Goal: Find specific page/section: Find specific page/section

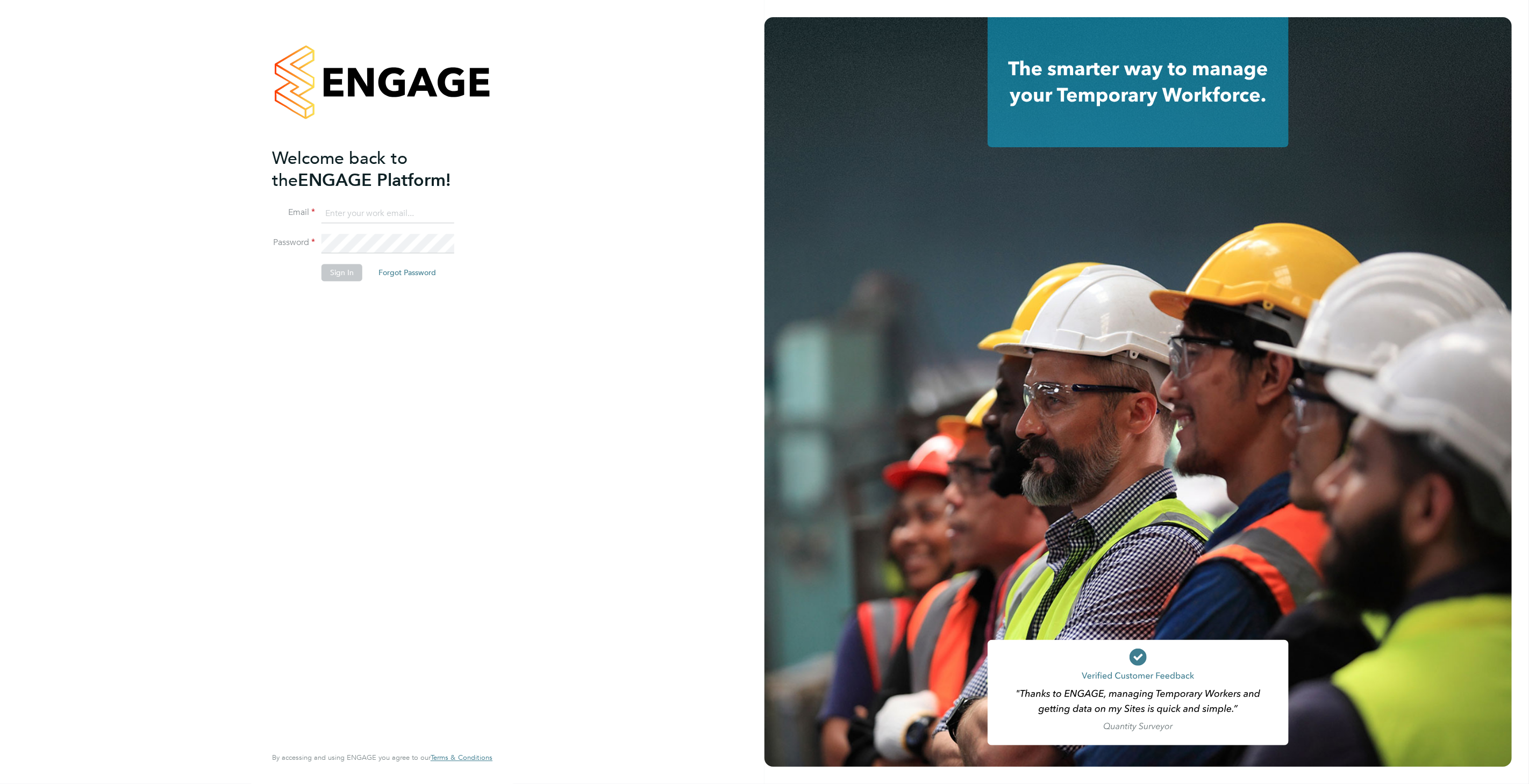
type input "katie.townend@ganymedesolutions.co.uk"
click at [335, 273] on button "Sign In" at bounding box center [342, 272] width 41 height 17
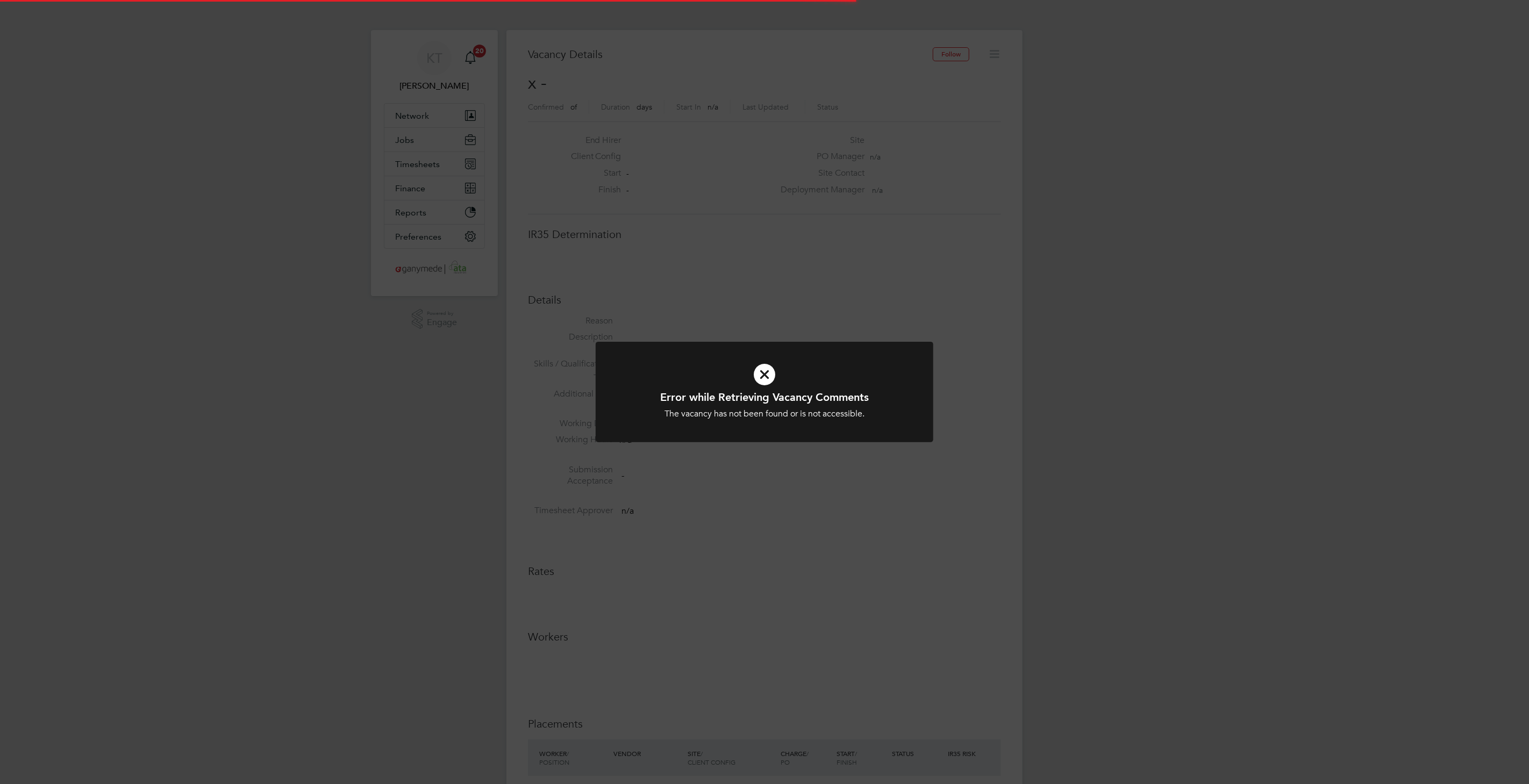
scroll to position [17, 231]
click at [769, 380] on icon at bounding box center [764, 373] width 279 height 41
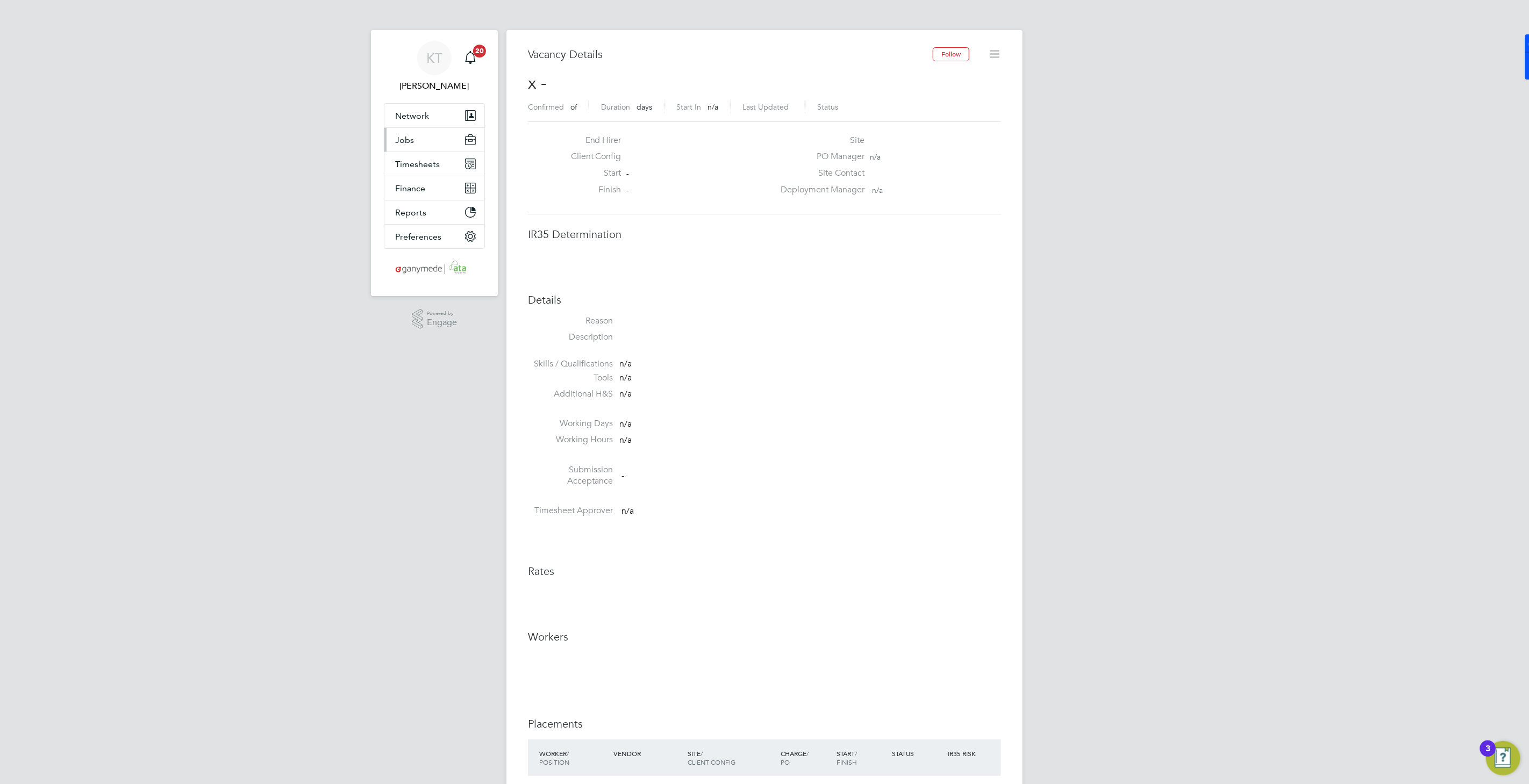
click at [420, 142] on button "Jobs" at bounding box center [434, 139] width 100 height 24
click at [428, 197] on link "Placements" at bounding box center [417, 196] width 45 height 11
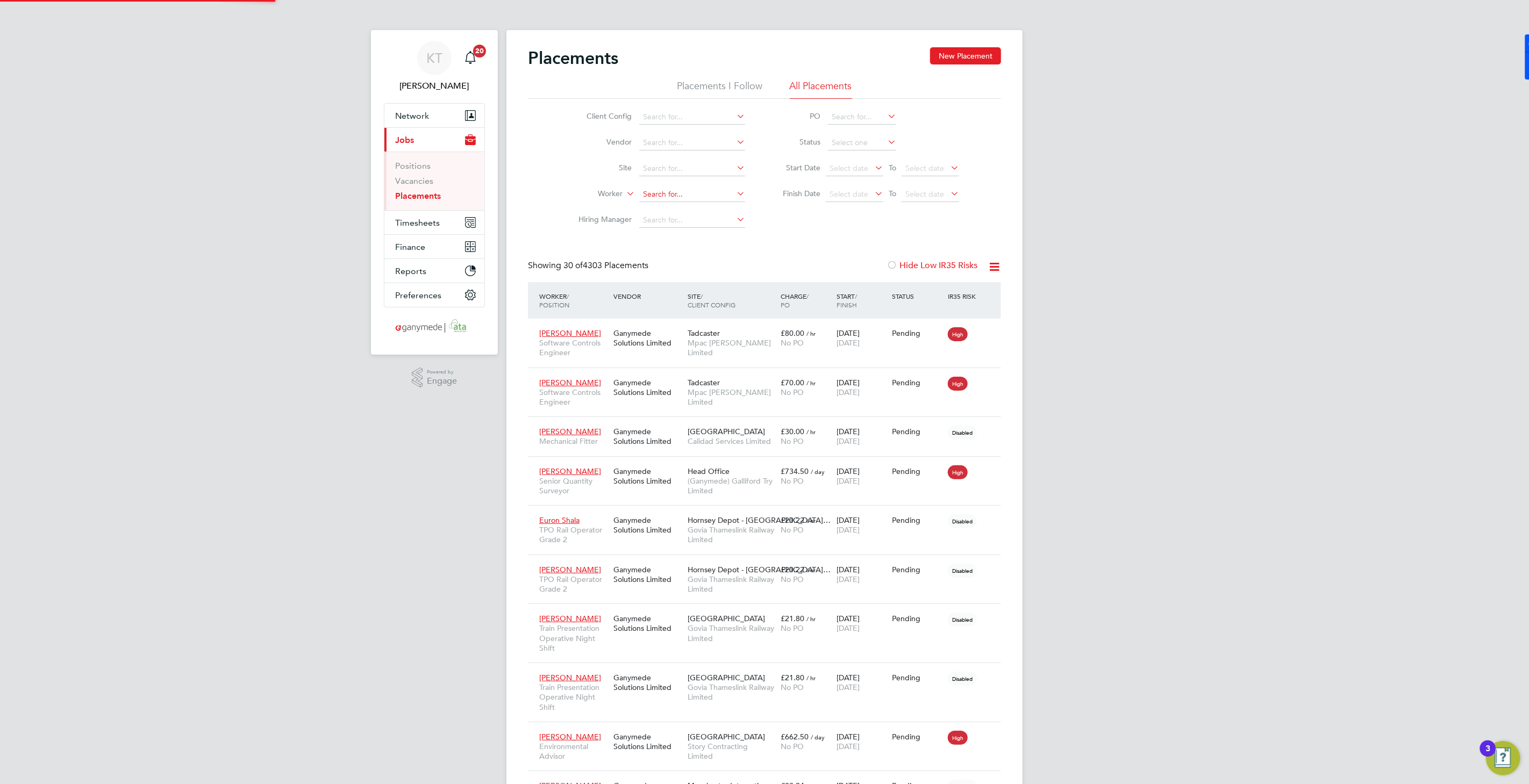
click at [664, 187] on input at bounding box center [693, 194] width 106 height 15
type input "[PERSON_NAME]"
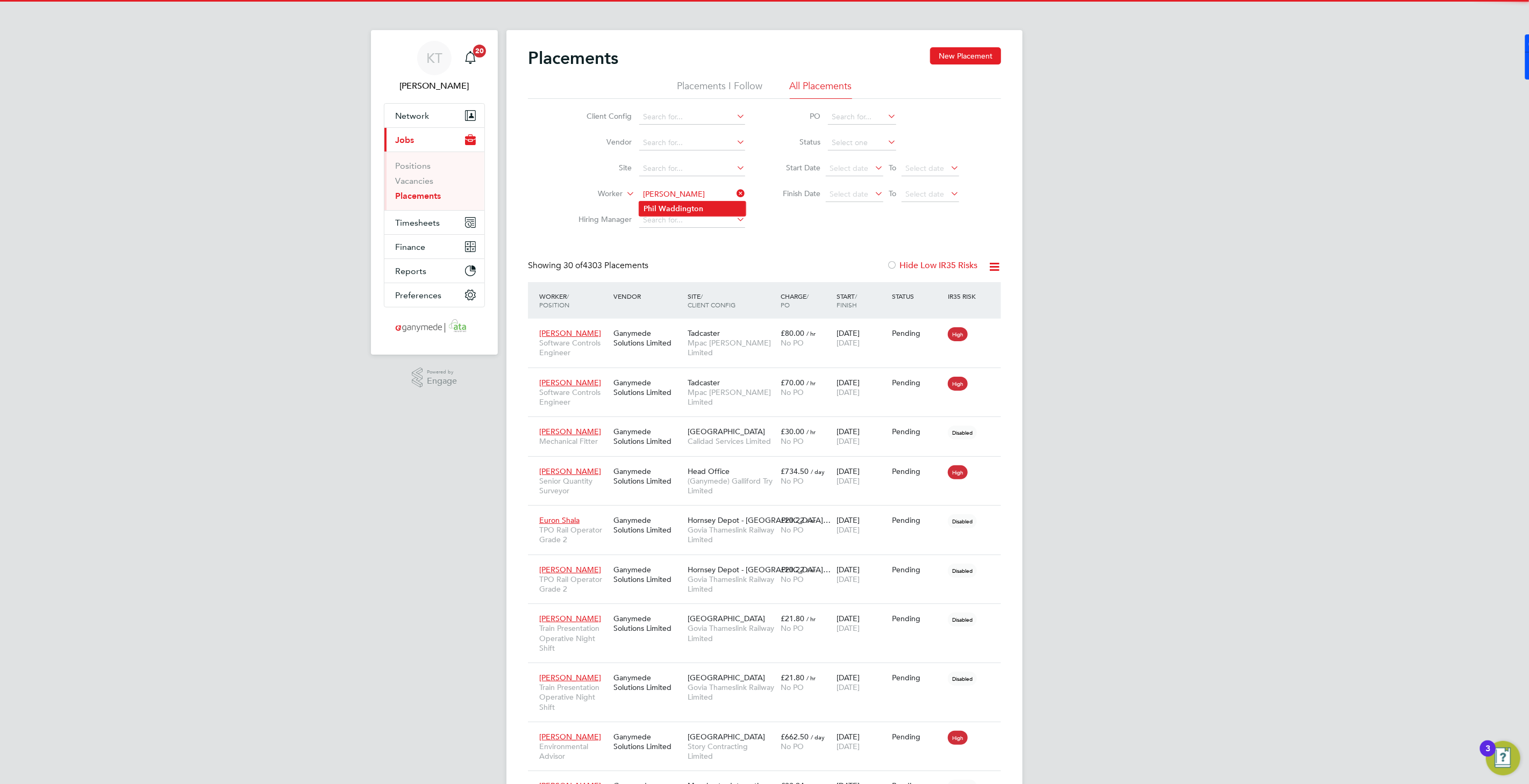
click at [684, 207] on b "Waddington" at bounding box center [681, 208] width 45 height 9
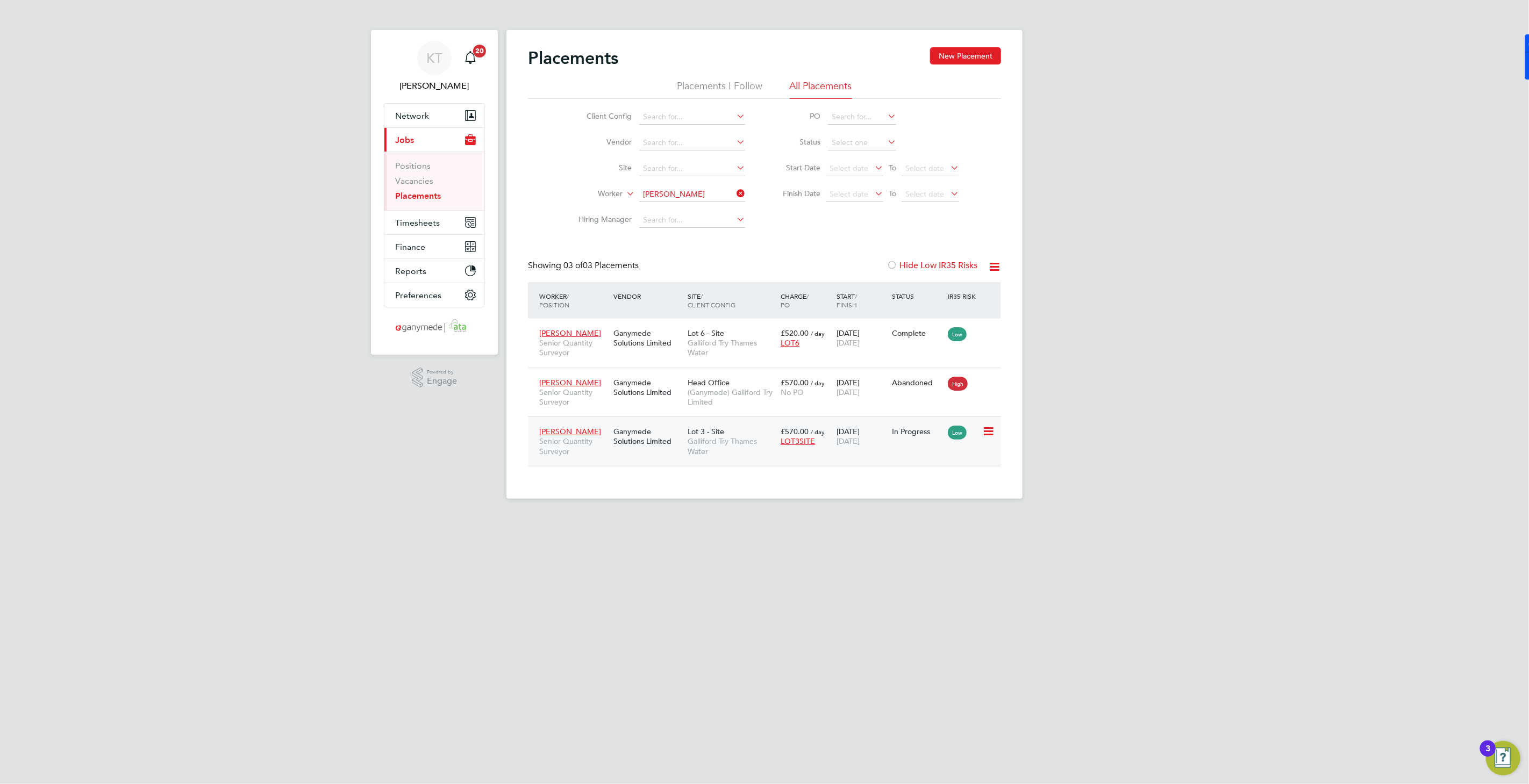
click at [665, 452] on div "Phil Waddington Senior Quantity Surveyor Ganymede Solutions Limited Lot 3 - Sit…" at bounding box center [765, 441] width 473 height 49
click at [702, 435] on div "Lot 3 - Site Galliford Try Thames Water" at bounding box center [730, 441] width 93 height 41
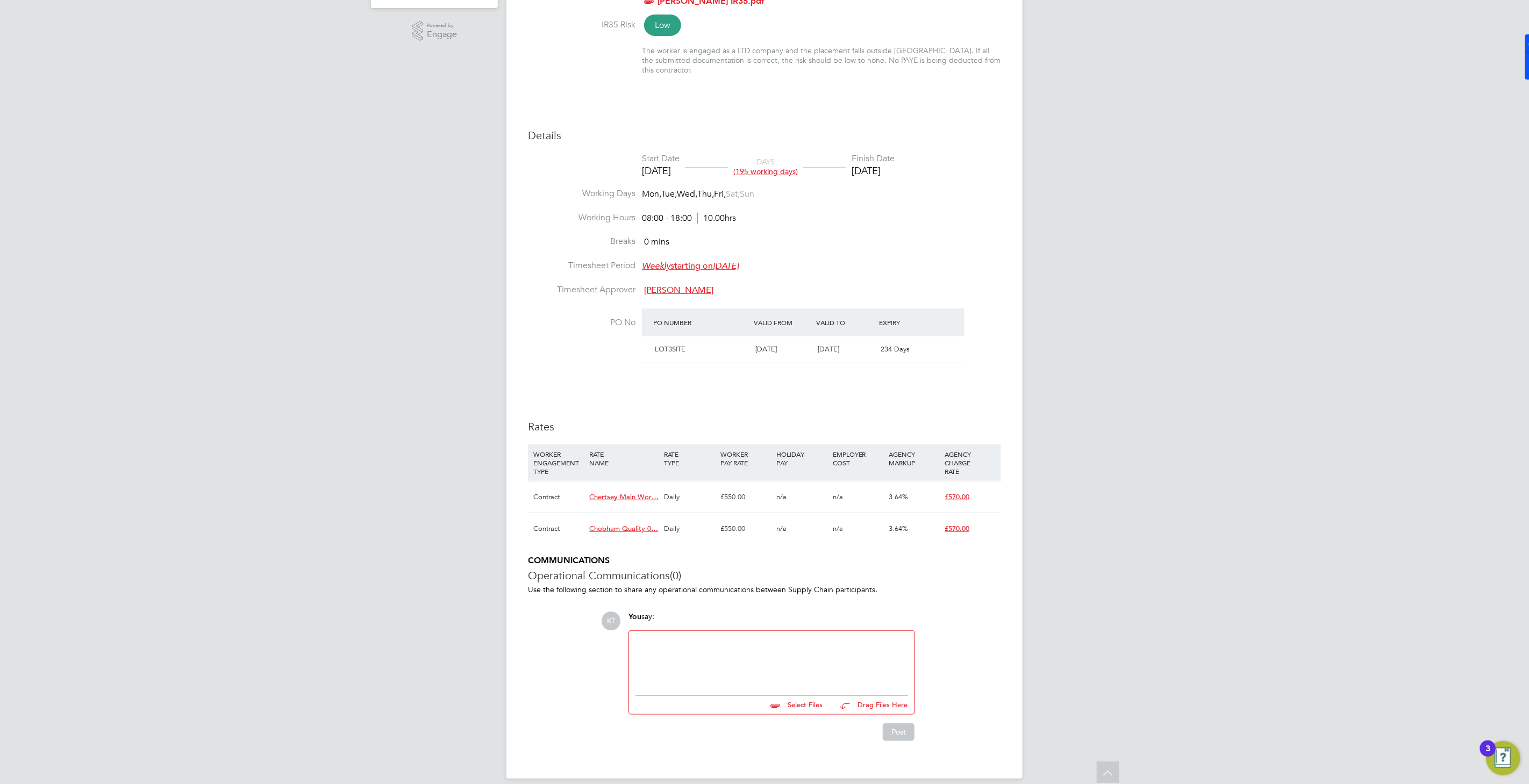
click at [628, 524] on span "Chobham Quality 0…" at bounding box center [624, 528] width 69 height 9
click at [635, 492] on span "Chertsey Main Wor…" at bounding box center [624, 496] width 70 height 9
click at [533, 641] on div "COMMUNICATIONS Operational Communications (0) Use the following section to shar…" at bounding box center [765, 648] width 473 height 185
